Goal: Task Accomplishment & Management: Manage account settings

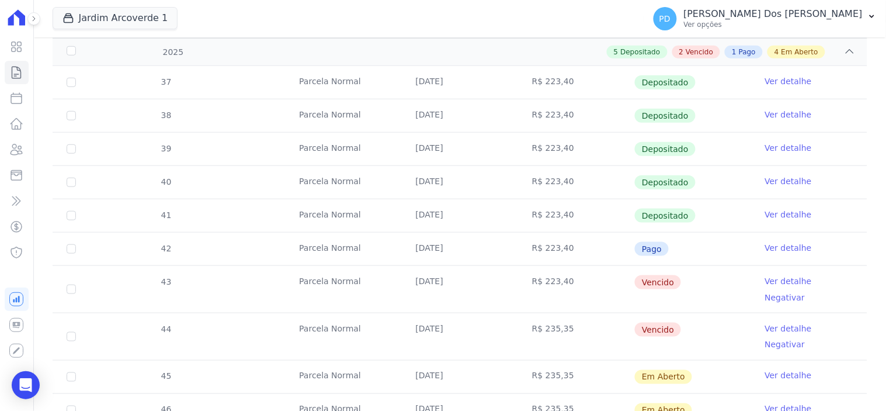
scroll to position [259, 0]
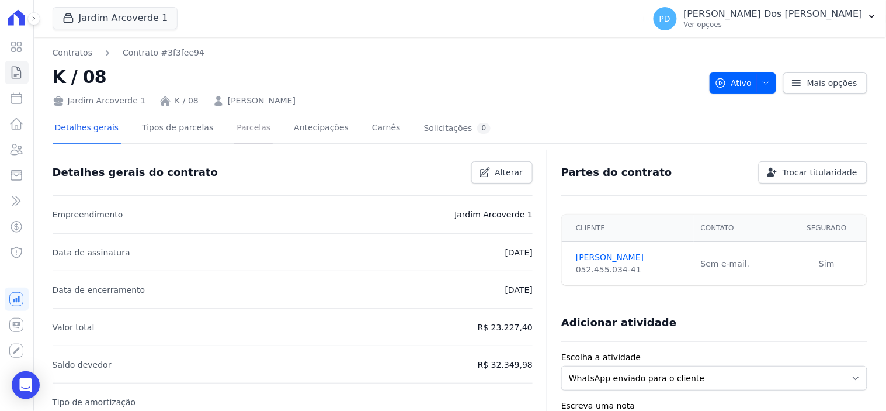
click at [238, 124] on link "Parcelas" at bounding box center [253, 128] width 39 height 31
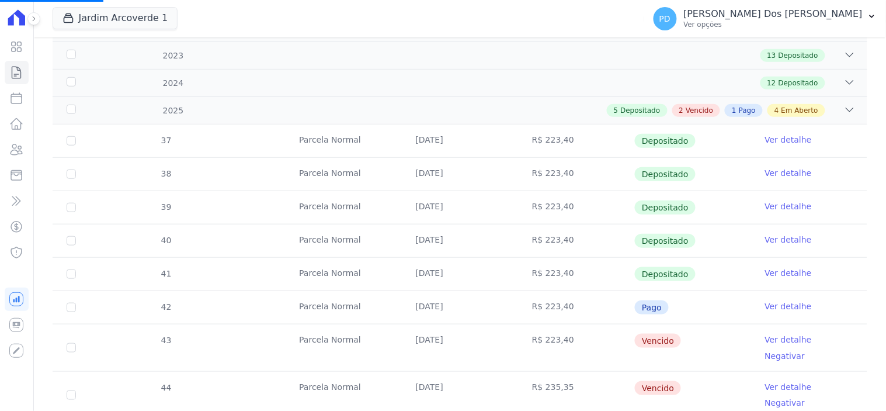
scroll to position [130, 0]
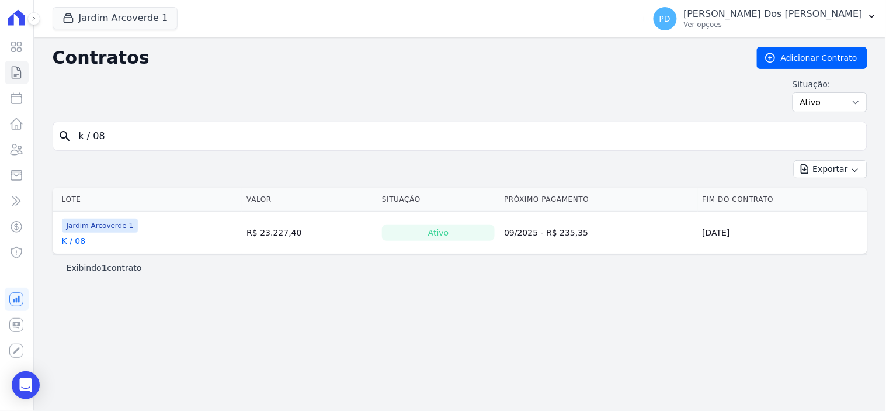
click at [117, 133] on input "k / 08" at bounding box center [467, 135] width 790 height 23
type input "k / 07"
click at [112, 138] on input "k / 07" at bounding box center [467, 135] width 790 height 23
click at [73, 242] on link "K / 07" at bounding box center [74, 241] width 24 height 12
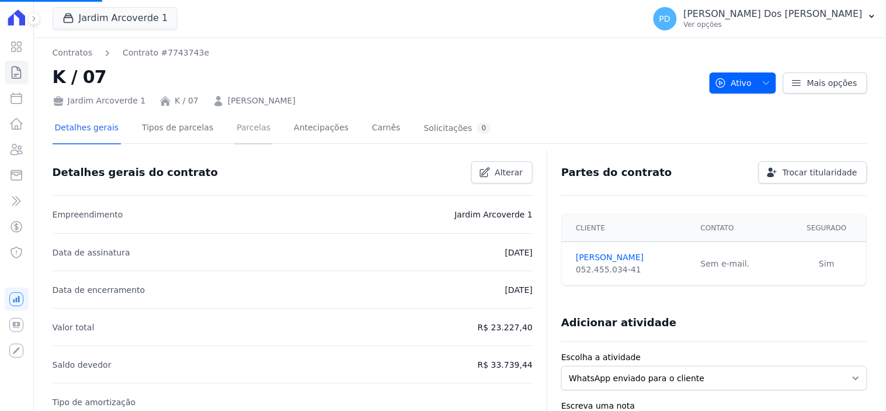
click at [234, 121] on link "Parcelas" at bounding box center [253, 128] width 39 height 31
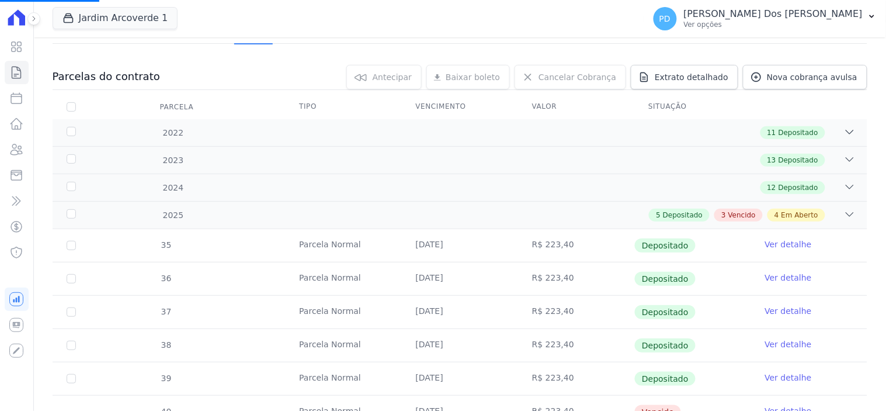
scroll to position [324, 0]
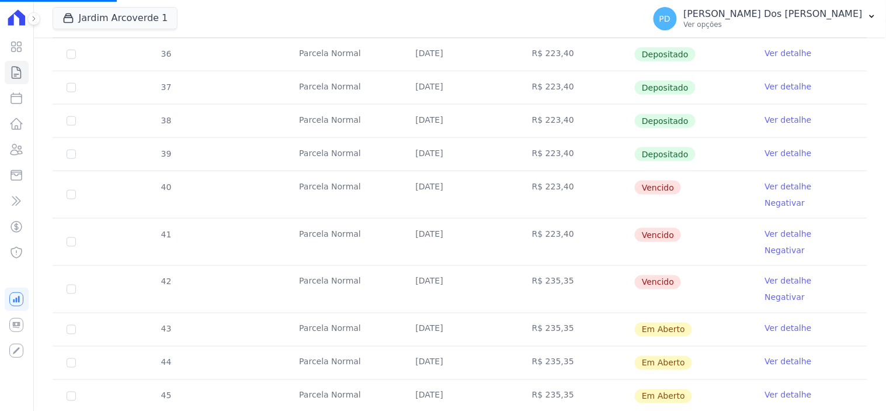
drag, startPoint x: 426, startPoint y: 184, endPoint x: 447, endPoint y: 186, distance: 21.1
click at [447, 186] on td "[DATE]" at bounding box center [460, 194] width 116 height 47
drag, startPoint x: 428, startPoint y: 220, endPoint x: 456, endPoint y: 235, distance: 31.9
click at [460, 227] on td "[DATE]" at bounding box center [460, 241] width 116 height 47
drag, startPoint x: 440, startPoint y: 252, endPoint x: 495, endPoint y: 246, distance: 55.3
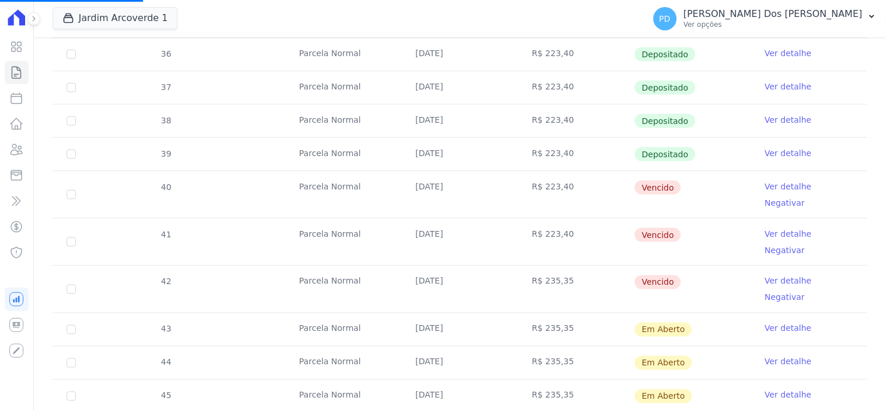
click at [470, 266] on td "[DATE]" at bounding box center [460, 289] width 116 height 47
drag, startPoint x: 412, startPoint y: 187, endPoint x: 697, endPoint y: 258, distance: 292.9
click at [697, 258] on tbody "35 [GEOGRAPHIC_DATA] [DATE] R$ 223,40 Depositado Ver detalhe 36 [GEOGRAPHIC_DAT…" at bounding box center [460, 225] width 815 height 441
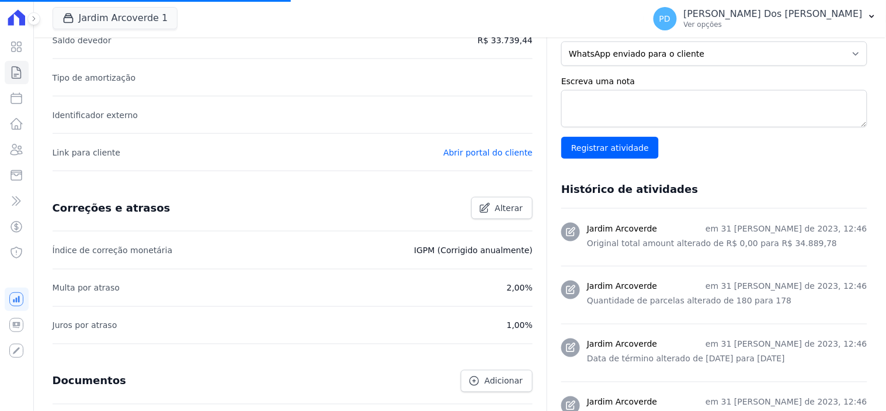
scroll to position [65, 0]
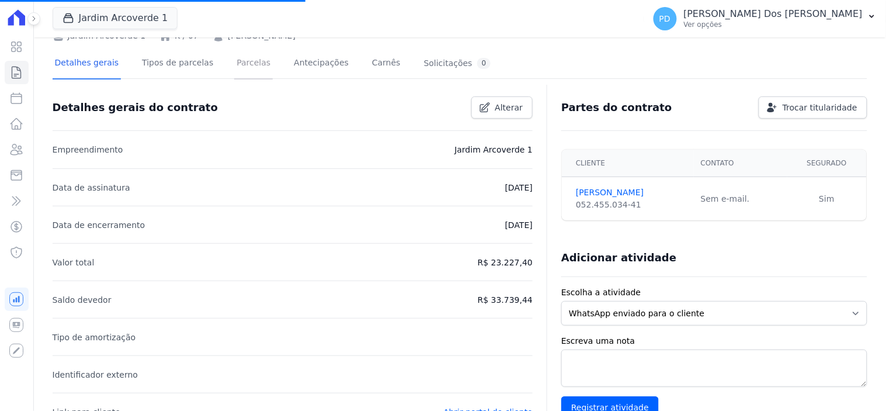
click at [235, 67] on link "Parcelas" at bounding box center [253, 63] width 39 height 31
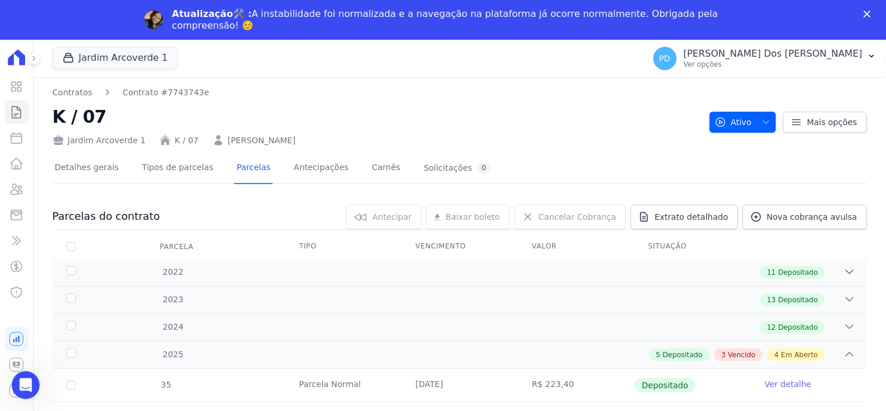
scroll to position [0, 0]
click at [14, 110] on icon at bounding box center [16, 112] width 14 height 14
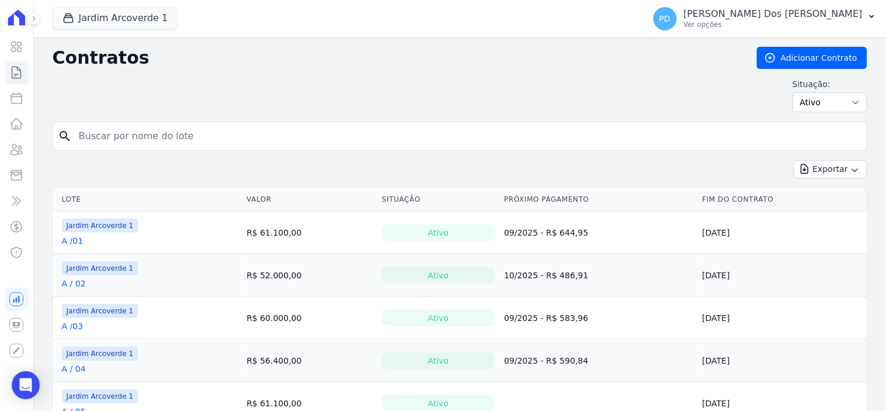
drag, startPoint x: 218, startPoint y: 130, endPoint x: 217, endPoint y: 137, distance: 7.0
click at [217, 137] on input "search" at bounding box center [467, 135] width 790 height 23
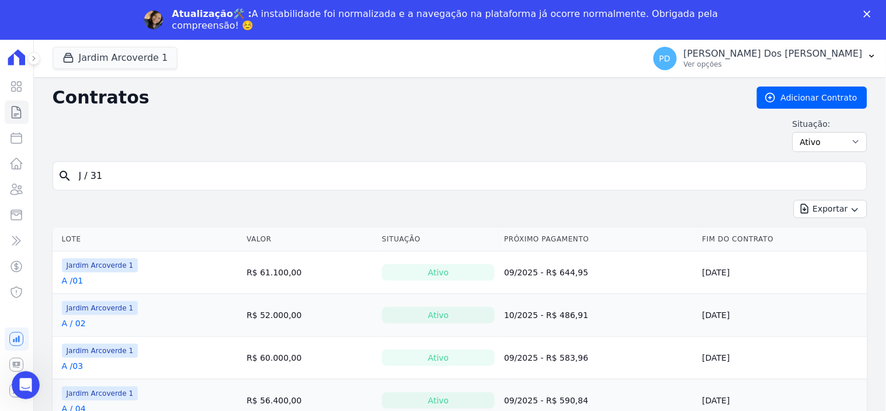
type input "J / 31"
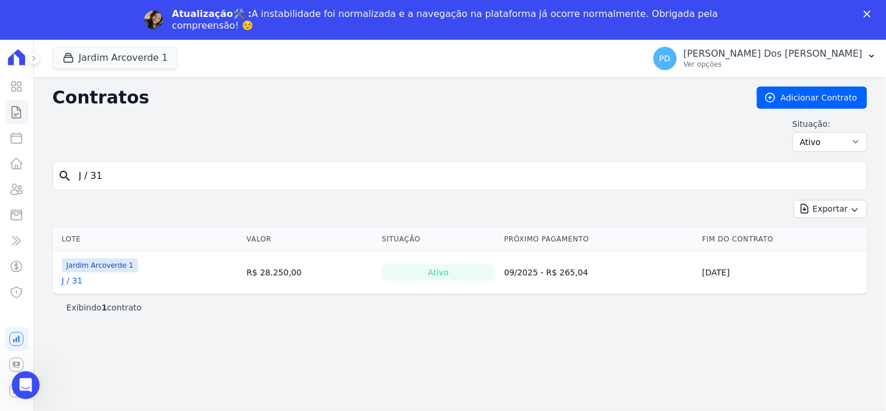
click at [76, 277] on link "J / 31" at bounding box center [72, 281] width 21 height 12
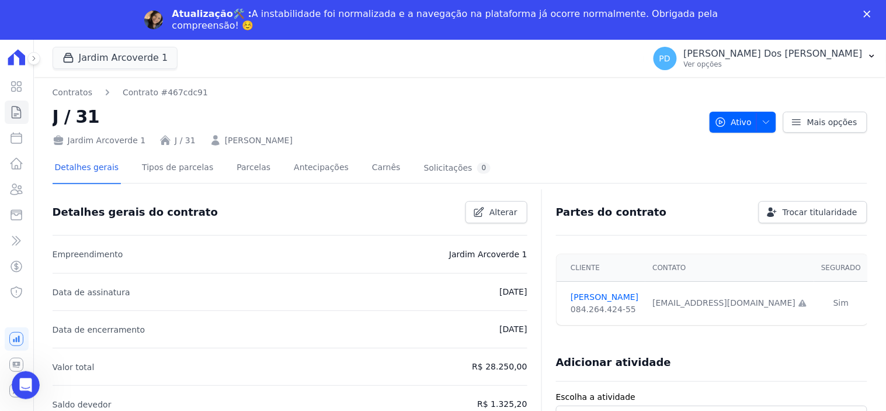
click at [241, 127] on h2 "J / 31" at bounding box center [377, 116] width 648 height 26
click at [238, 164] on link "Parcelas" at bounding box center [253, 168] width 39 height 31
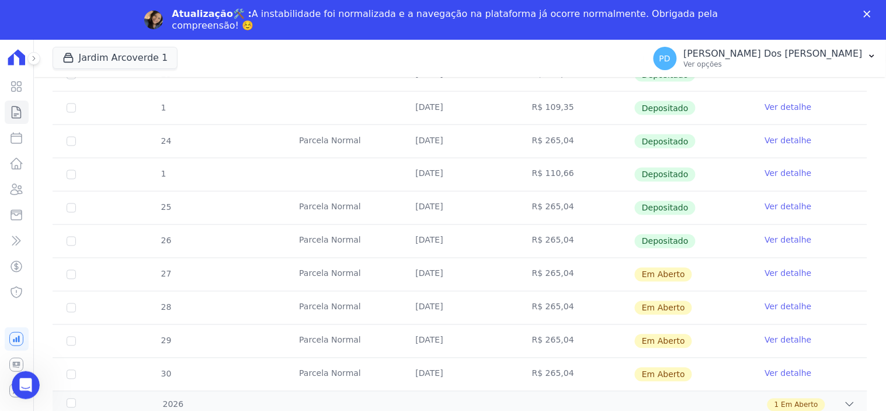
scroll to position [486, 0]
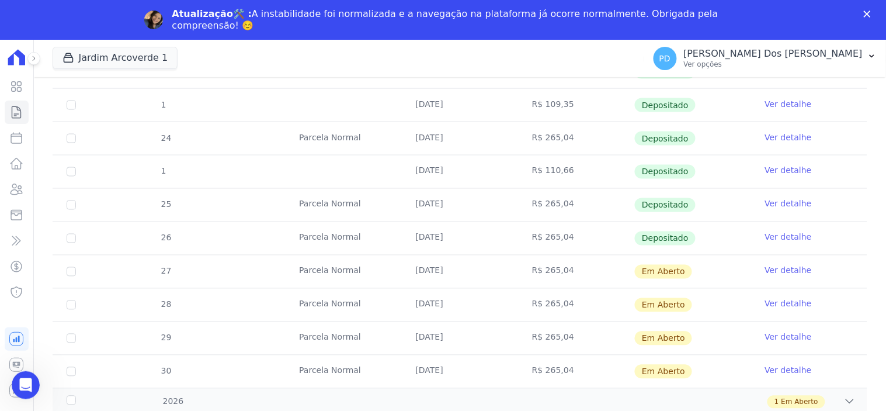
click at [776, 267] on link "Ver detalhe" at bounding box center [788, 271] width 47 height 12
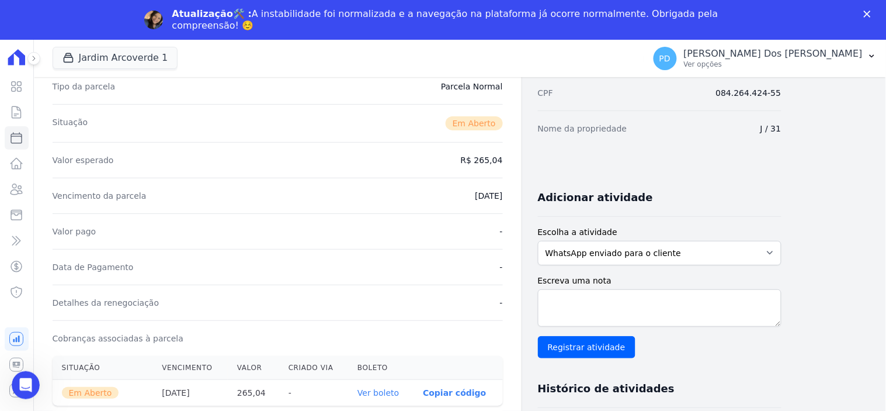
scroll to position [130, 0]
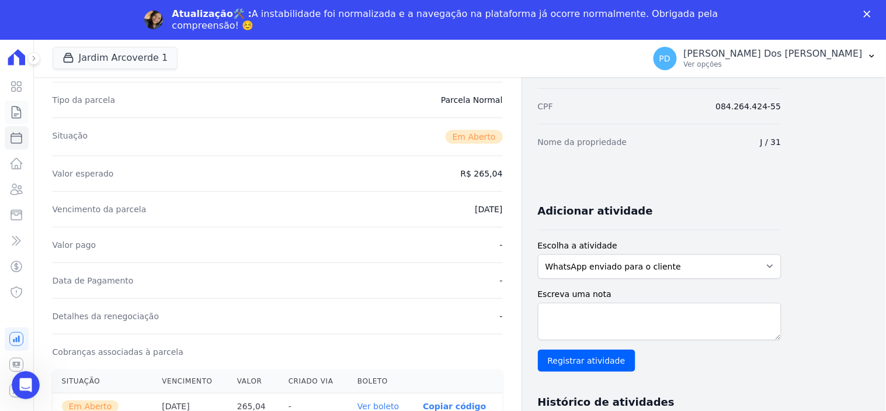
click at [19, 106] on icon at bounding box center [16, 112] width 14 height 14
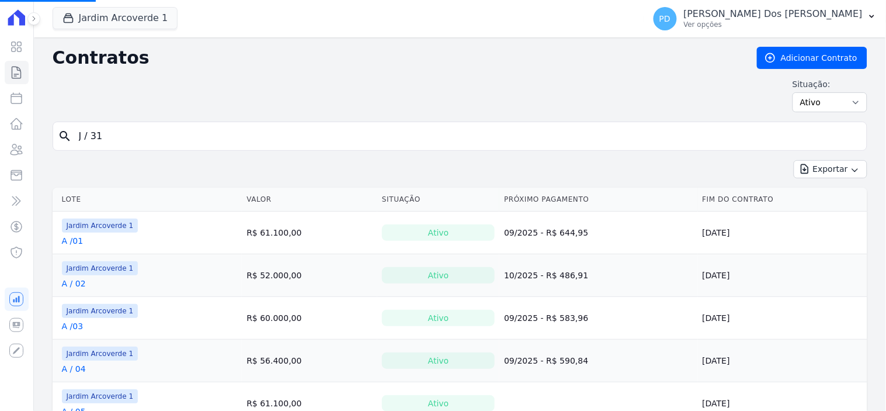
click at [165, 144] on input "J / 31" at bounding box center [467, 135] width 790 height 23
click at [165, 143] on input "search" at bounding box center [467, 135] width 790 height 23
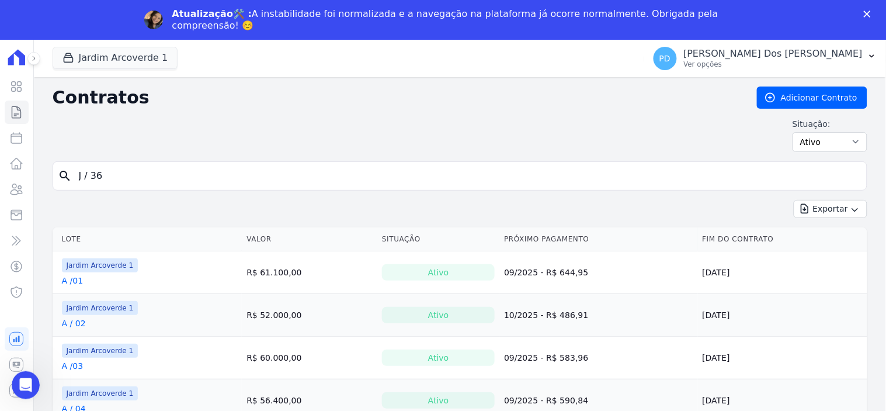
type input "J / 36"
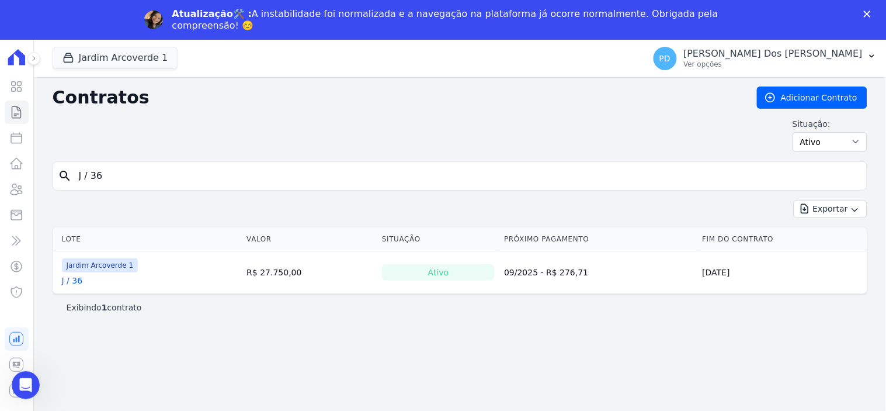
click at [78, 279] on link "J / 36" at bounding box center [72, 281] width 21 height 12
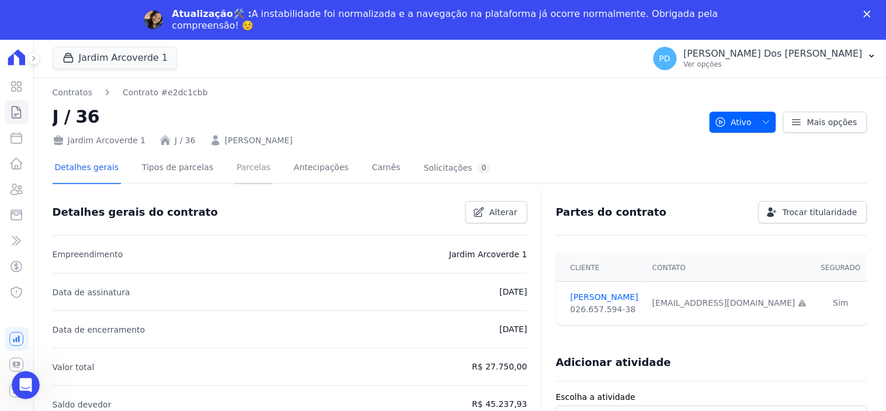
click at [242, 168] on link "Parcelas" at bounding box center [253, 168] width 39 height 31
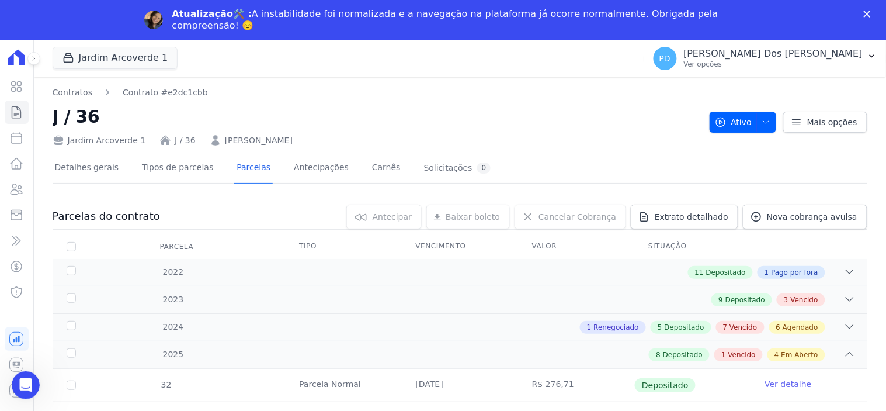
click at [871, 12] on icon "Fechar" at bounding box center [867, 14] width 7 height 7
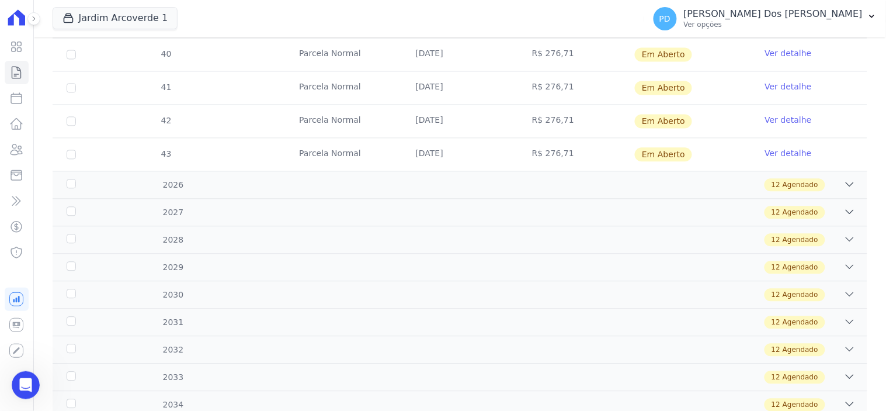
scroll to position [649, 0]
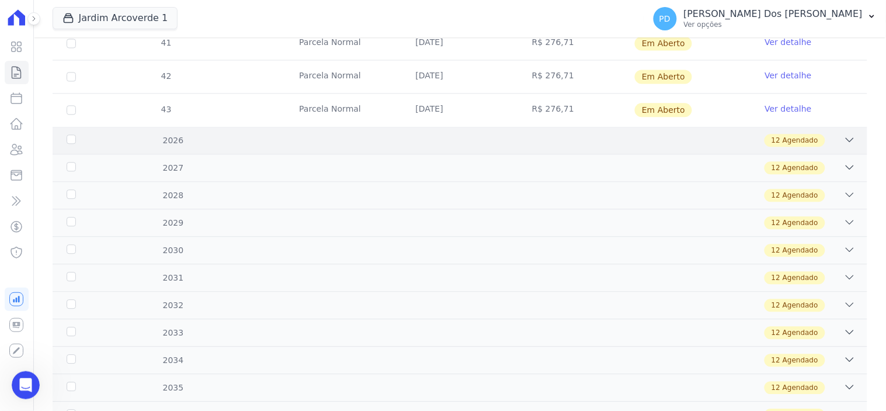
click at [845, 134] on icon at bounding box center [850, 140] width 12 height 12
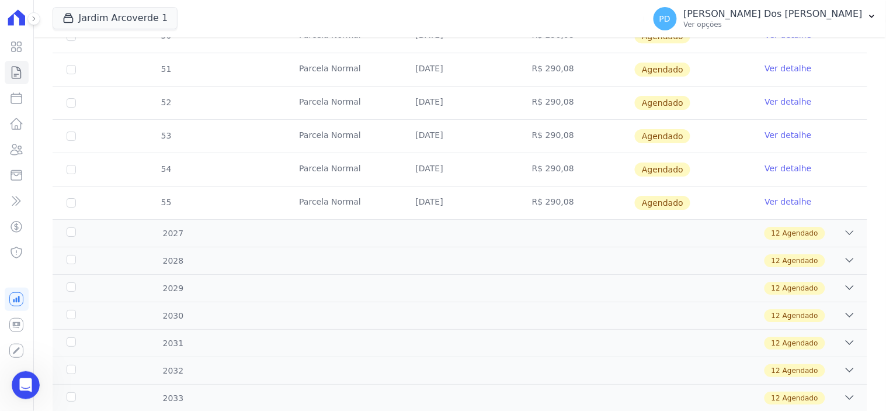
scroll to position [1038, 0]
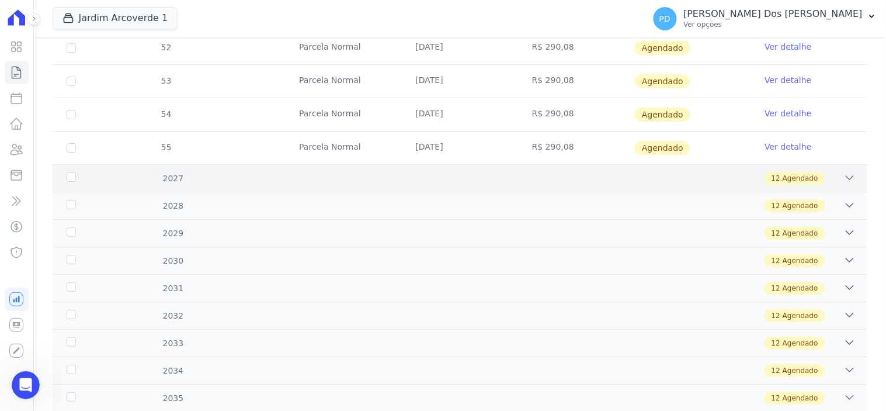
click at [847, 165] on div "2027 12 Agendado" at bounding box center [460, 177] width 815 height 27
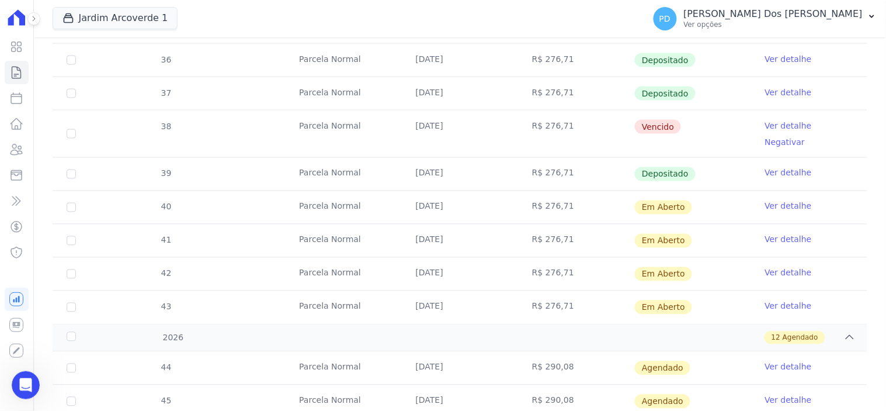
scroll to position [389, 0]
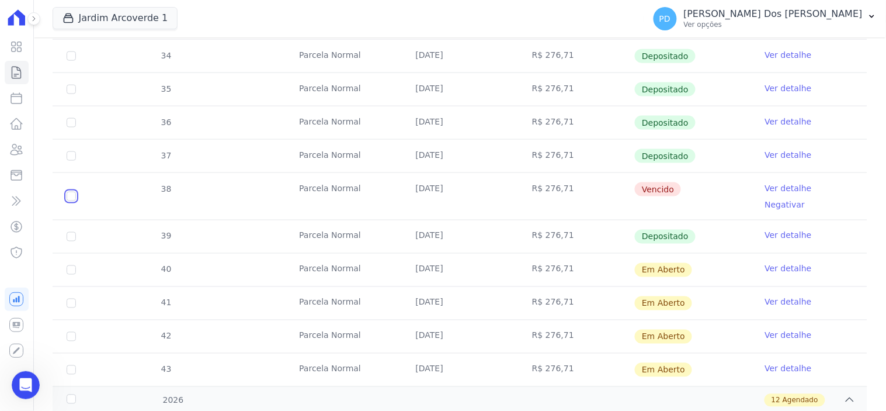
click at [71, 192] on input "checkbox" at bounding box center [71, 196] width 9 height 9
checkbox input "true"
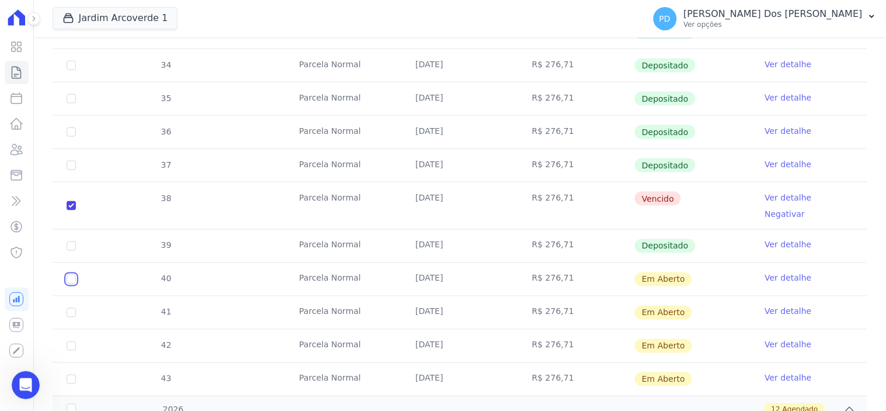
click at [70, 275] on input "checkbox" at bounding box center [71, 279] width 9 height 9
checkbox input "true"
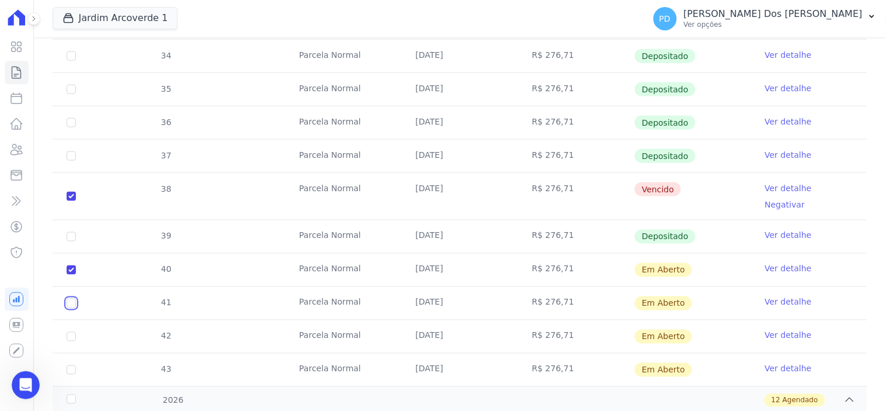
click at [68, 298] on input "checkbox" at bounding box center [71, 302] width 9 height 9
checkbox input "true"
click at [74, 332] on input "checkbox" at bounding box center [71, 336] width 9 height 9
checkbox input "true"
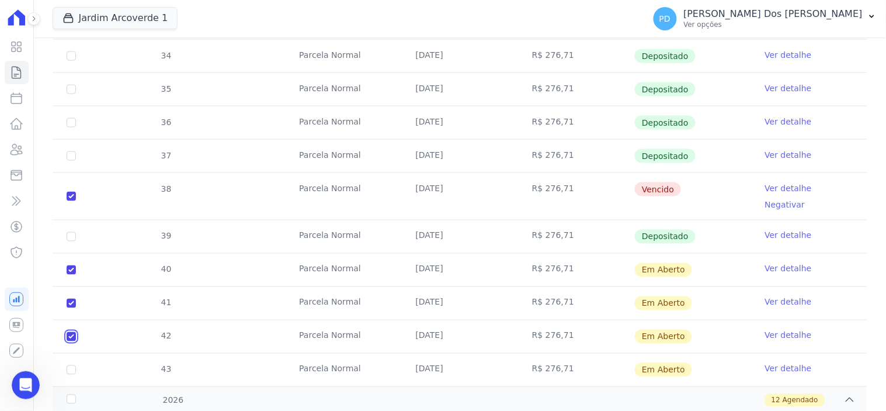
checkbox input "true"
click at [71, 365] on input "checkbox" at bounding box center [71, 369] width 9 height 9
checkbox input "true"
click at [73, 394] on div "2026" at bounding box center [100, 400] width 73 height 12
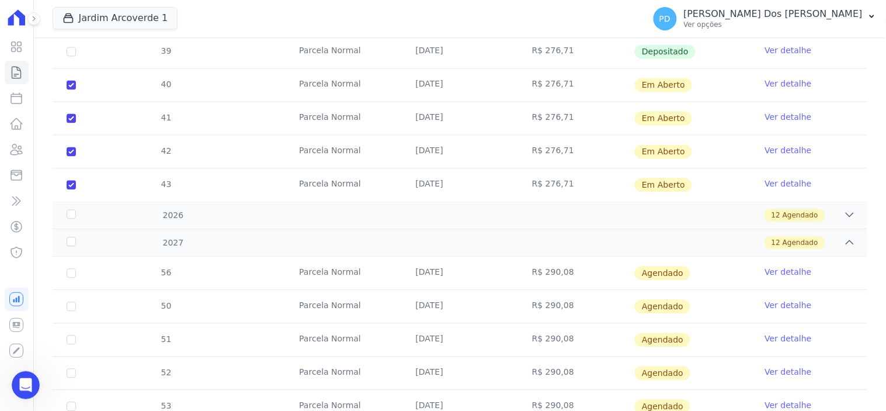
scroll to position [649, 0]
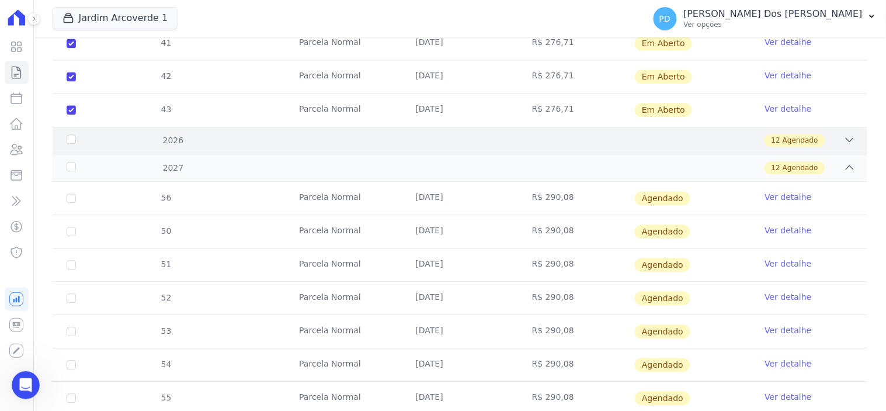
click at [70, 134] on div "2026" at bounding box center [100, 140] width 73 height 12
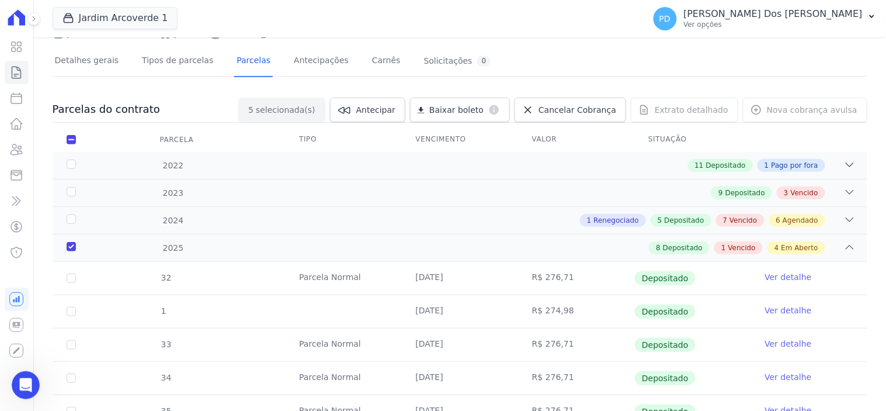
scroll to position [0, 0]
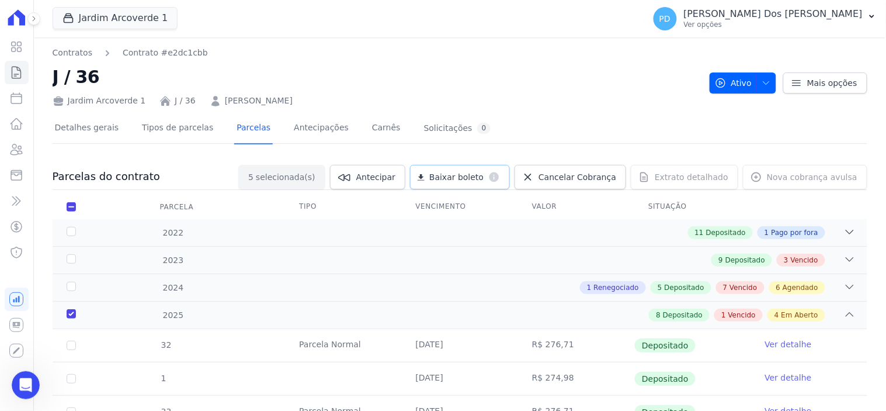
click at [468, 177] on span "Baixar boleto" at bounding box center [456, 177] width 54 height 12
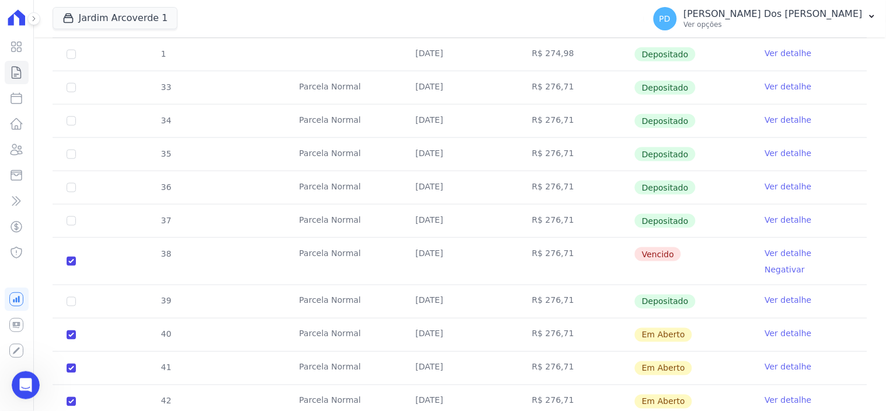
scroll to position [389, 0]
